Goal: Find specific page/section: Find specific page/section

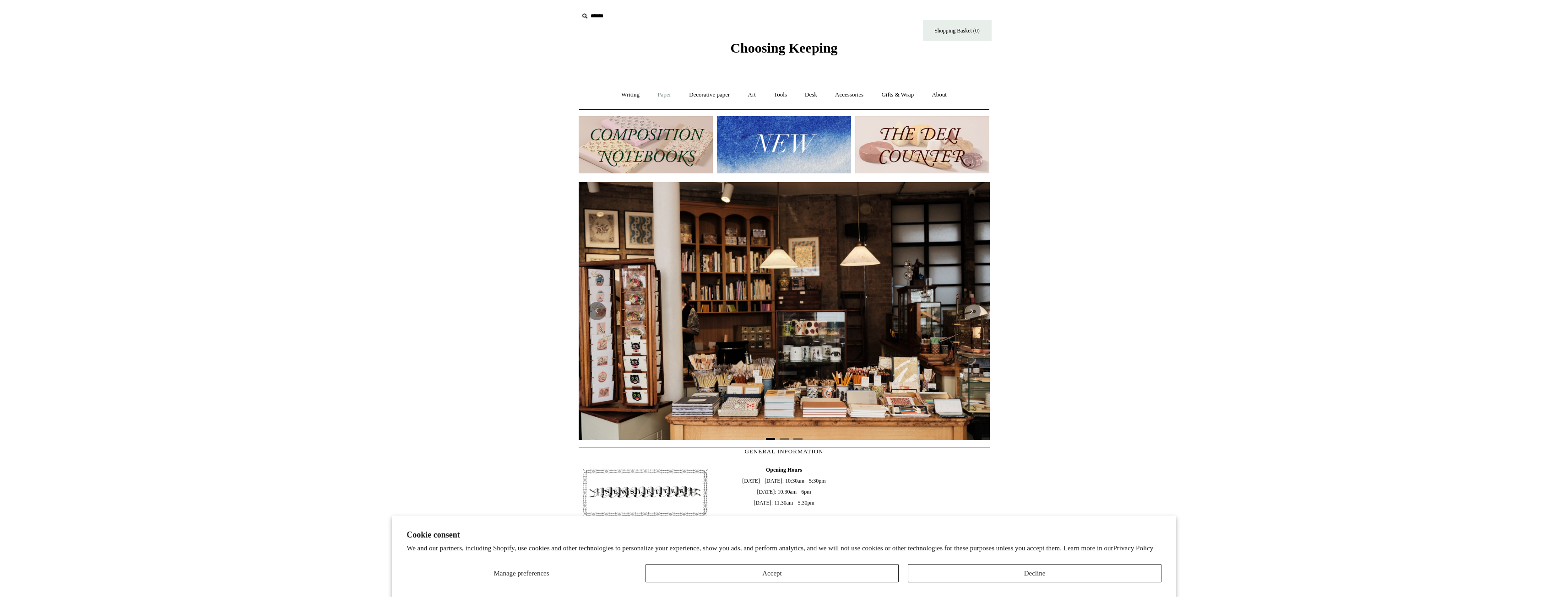
click at [666, 95] on link "Paper +" at bounding box center [664, 95] width 30 height 24
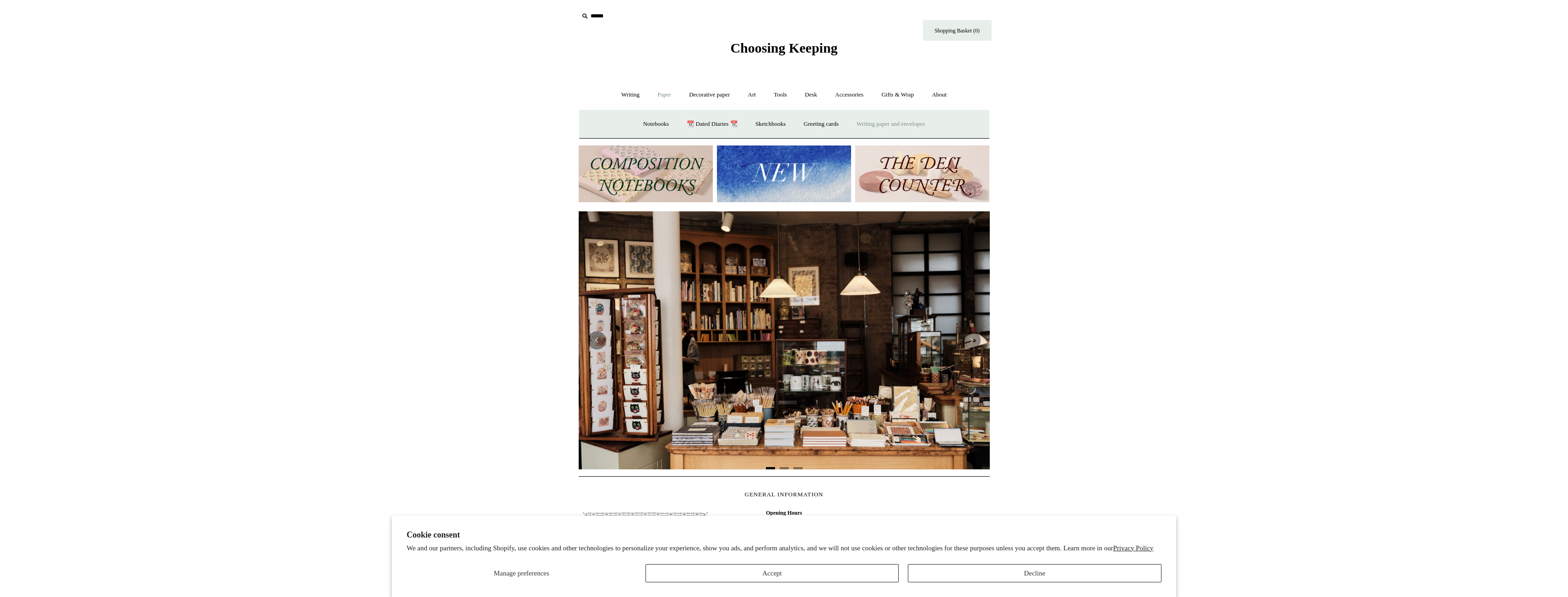
click at [897, 120] on link "Writing paper and envelopes +" at bounding box center [890, 124] width 84 height 24
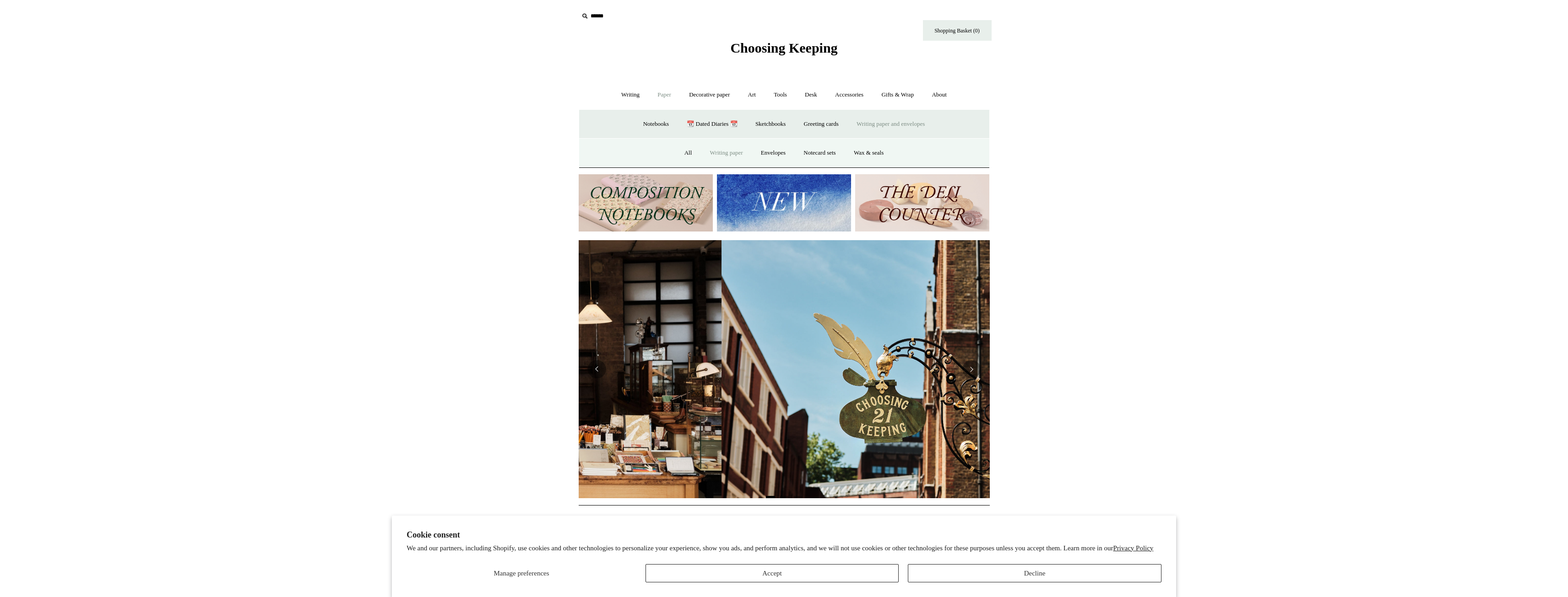
scroll to position [0, 411]
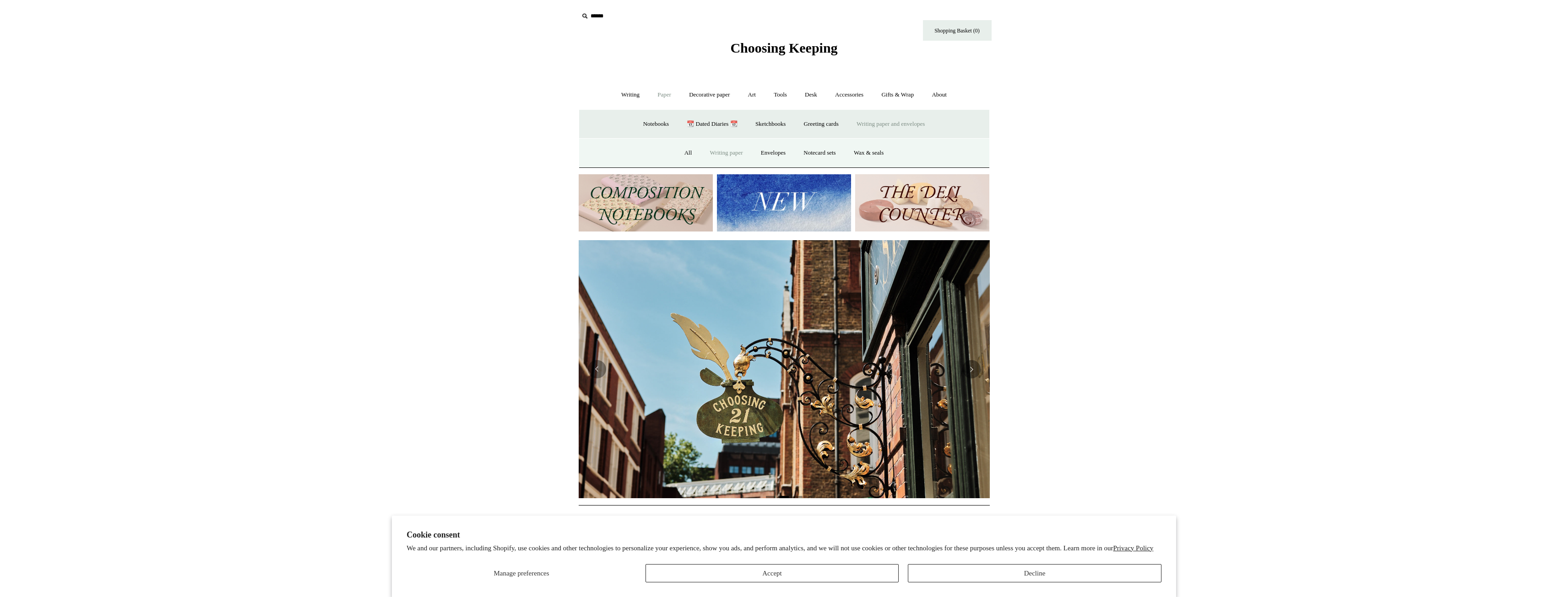
click at [717, 152] on link "Writing paper" at bounding box center [726, 153] width 50 height 24
